Goal: Information Seeking & Learning: Learn about a topic

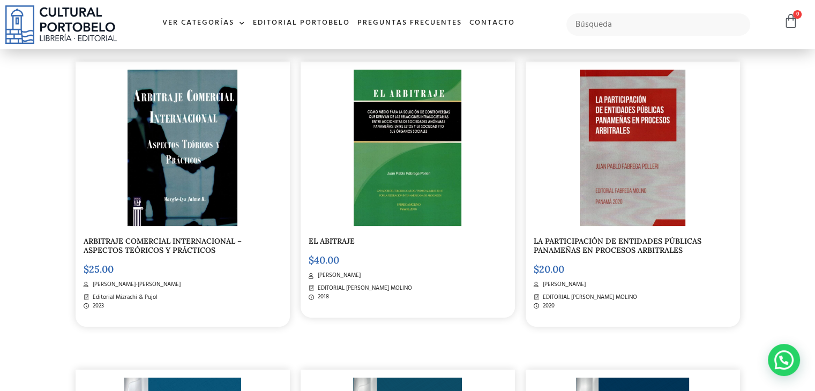
scroll to position [263, 0]
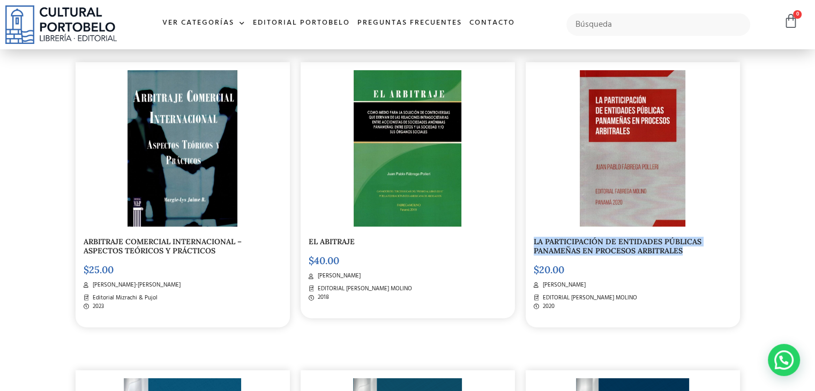
drag, startPoint x: 696, startPoint y: 252, endPoint x: 534, endPoint y: 243, distance: 162.6
click at [534, 243] on h5 "LA PARTICIPACIÓN DE ENTIDADES PÚBLICAS PANAMEÑAS EN PROCESOS ARBITRALES" at bounding box center [633, 246] width 198 height 18
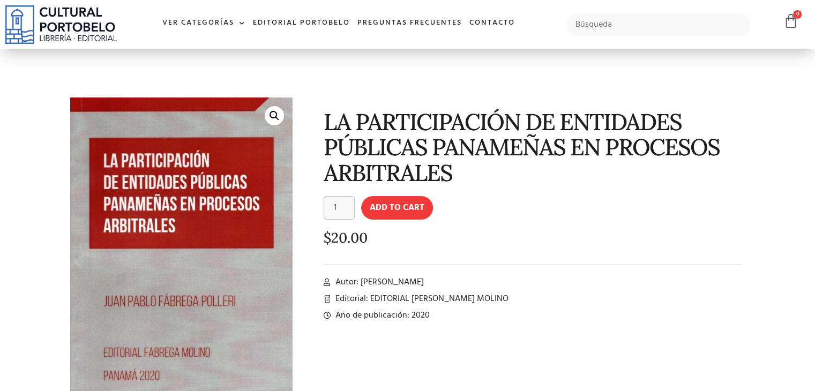
drag, startPoint x: 0, startPoint y: 0, endPoint x: 420, endPoint y: 239, distance: 483.3
drag, startPoint x: 420, startPoint y: 239, endPoint x: 541, endPoint y: 282, distance: 128.4
click at [541, 282] on li "Autor: [PERSON_NAME]" at bounding box center [533, 282] width 418 height 13
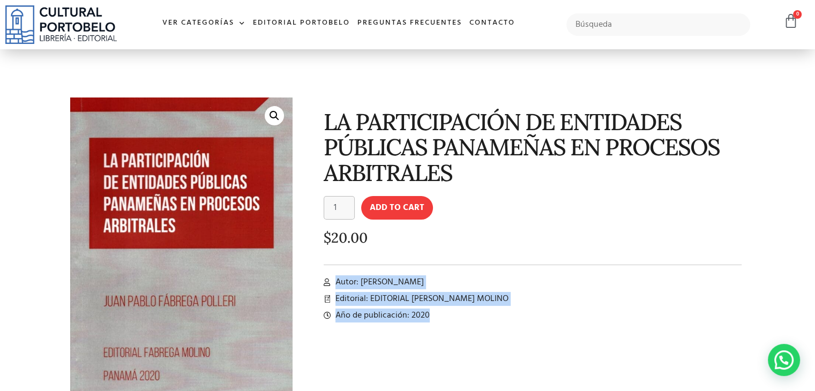
drag, startPoint x: 323, startPoint y: 280, endPoint x: 443, endPoint y: 316, distance: 124.8
click at [443, 316] on div "LA PARTICIPACIÓN DE ENTIDADES PÚBLICAS PANAMEÑAS EN PROCESOS ARBITRALES LA PART…" at bounding box center [524, 270] width 453 height 357
copy div "Autor: [PERSON_NAME] Editorial: EDITORIAL [PERSON_NAME] MOLINO Año de publicaci…"
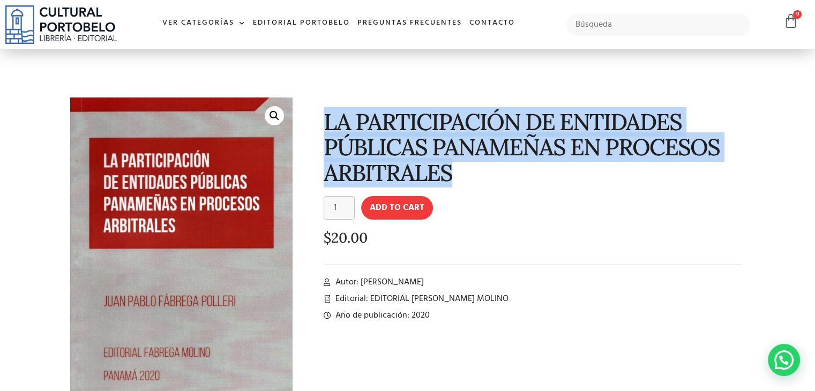
drag, startPoint x: 471, startPoint y: 173, endPoint x: 326, endPoint y: 126, distance: 152.7
click at [326, 126] on h1 "LA PARTICIPACIÓN DE ENTIDADES PÚBLICAS PANAMEÑAS EN PROCESOS ARBITRALES" at bounding box center [533, 147] width 418 height 76
copy h1 "LA PARTICIPACIÓN DE ENTIDADES PÚBLICAS PANAMEÑAS EN PROCESOS ARBITRALES"
